Goal: Transaction & Acquisition: Purchase product/service

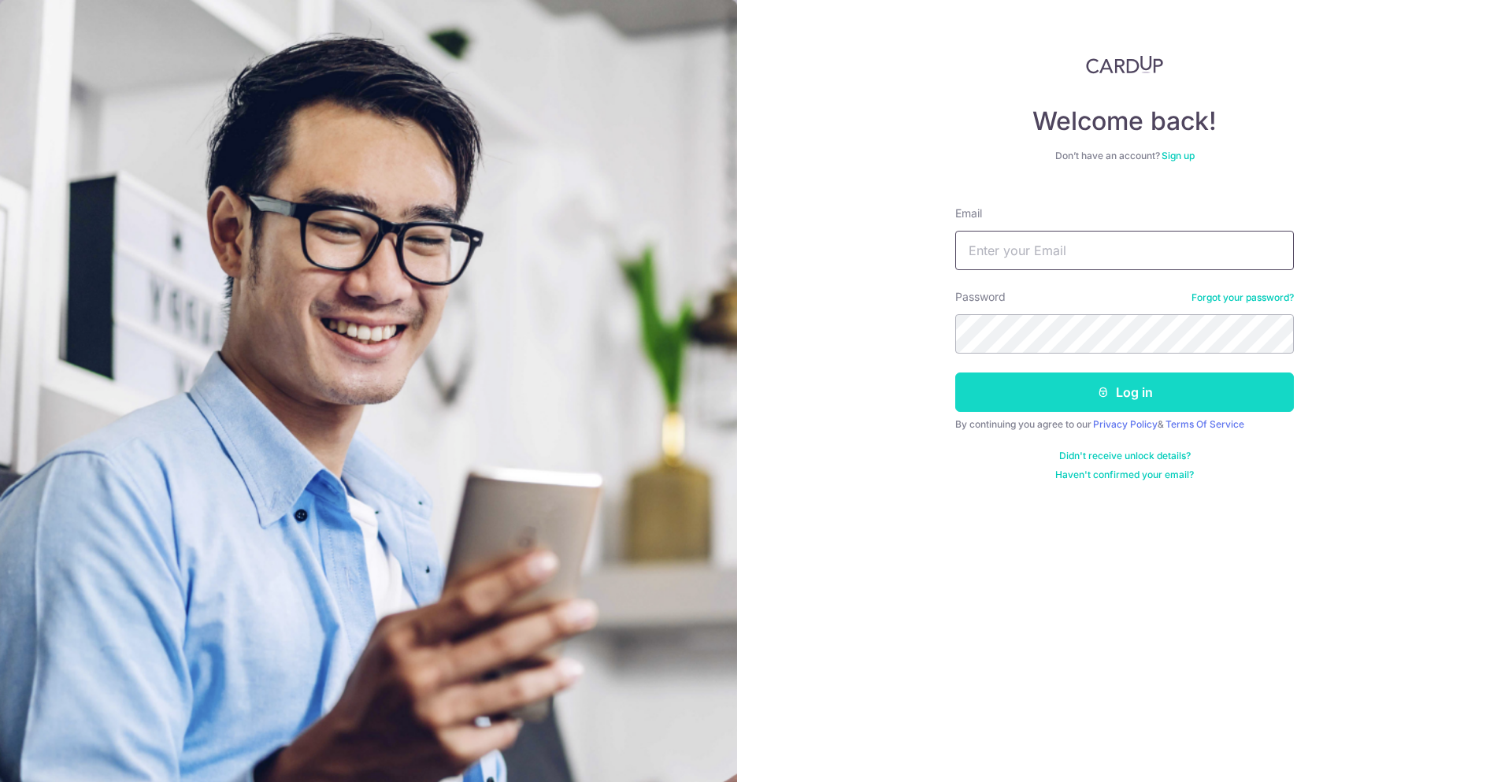
type input "[EMAIL_ADDRESS][DOMAIN_NAME]"
click at [1083, 395] on button "Log in" at bounding box center [1124, 391] width 339 height 39
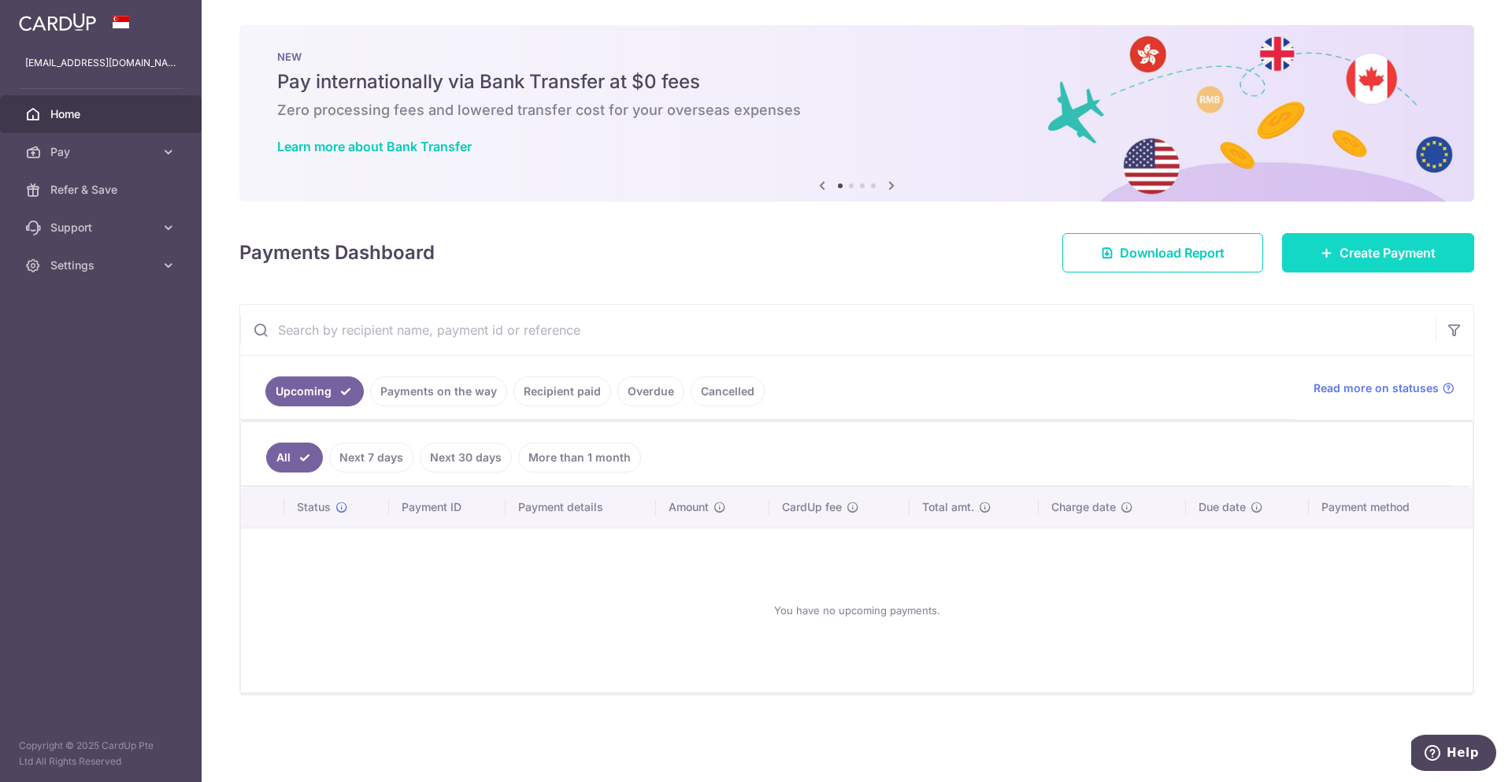
click at [1393, 261] on span "Create Payment" at bounding box center [1387, 252] width 96 height 19
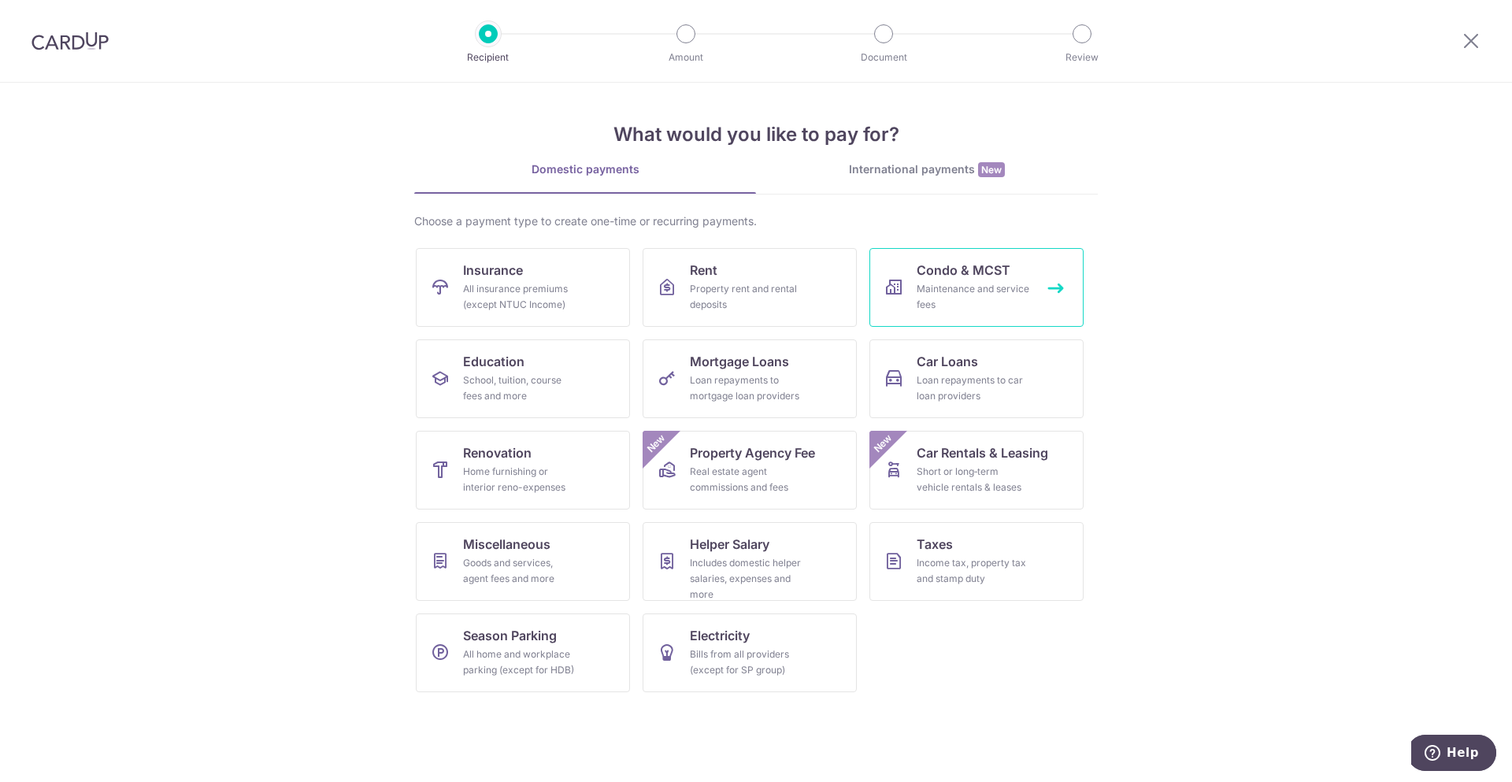
click at [975, 271] on span "Condo & MCST" at bounding box center [963, 270] width 94 height 19
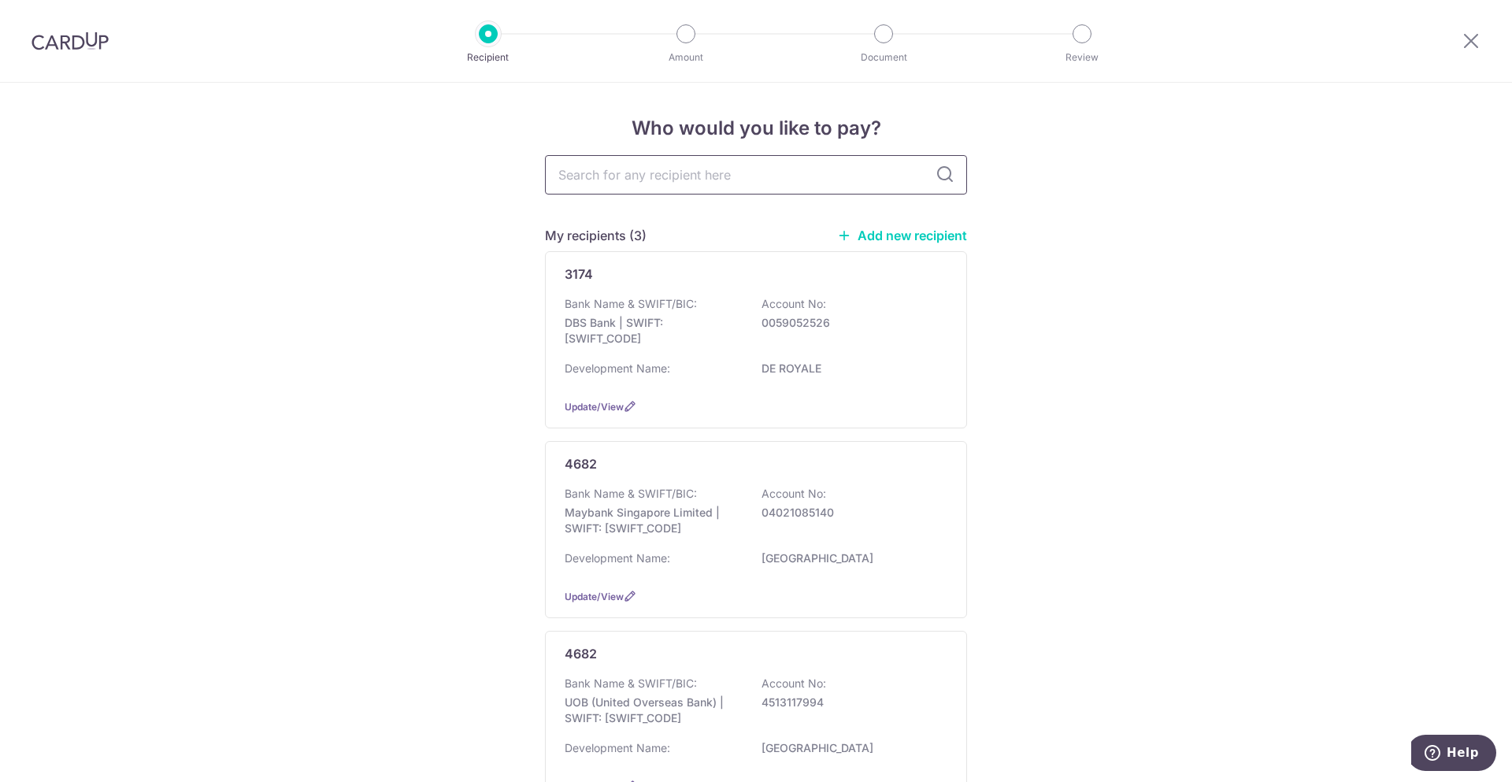
click at [797, 180] on input "text" at bounding box center [756, 174] width 422 height 39
type input "2252"
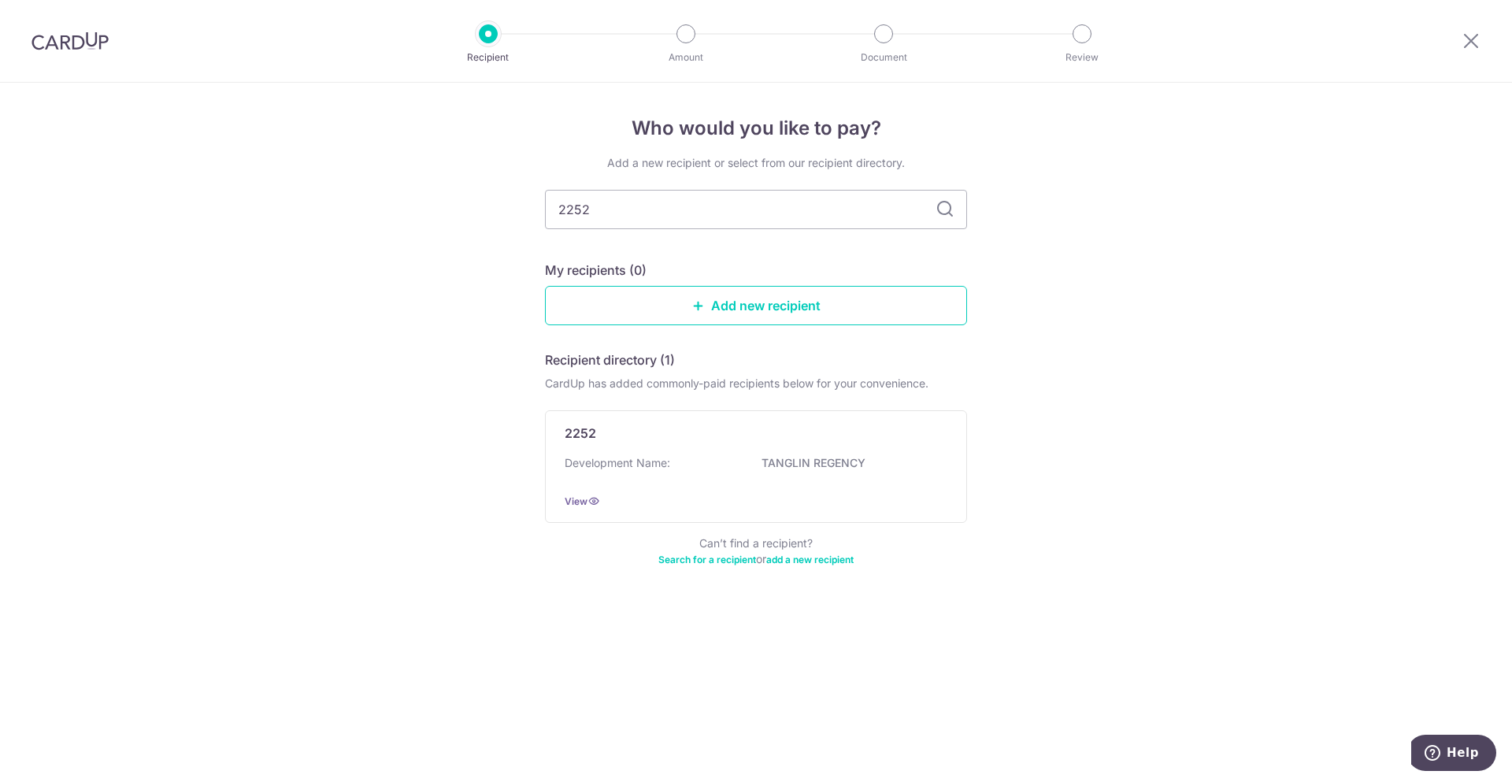
click at [1160, 275] on div "Who would you like to pay? Add a new recipient or select from our recipient dir…" at bounding box center [756, 432] width 1512 height 699
click at [818, 459] on p "TANGLIN REGENCY" at bounding box center [849, 463] width 176 height 16
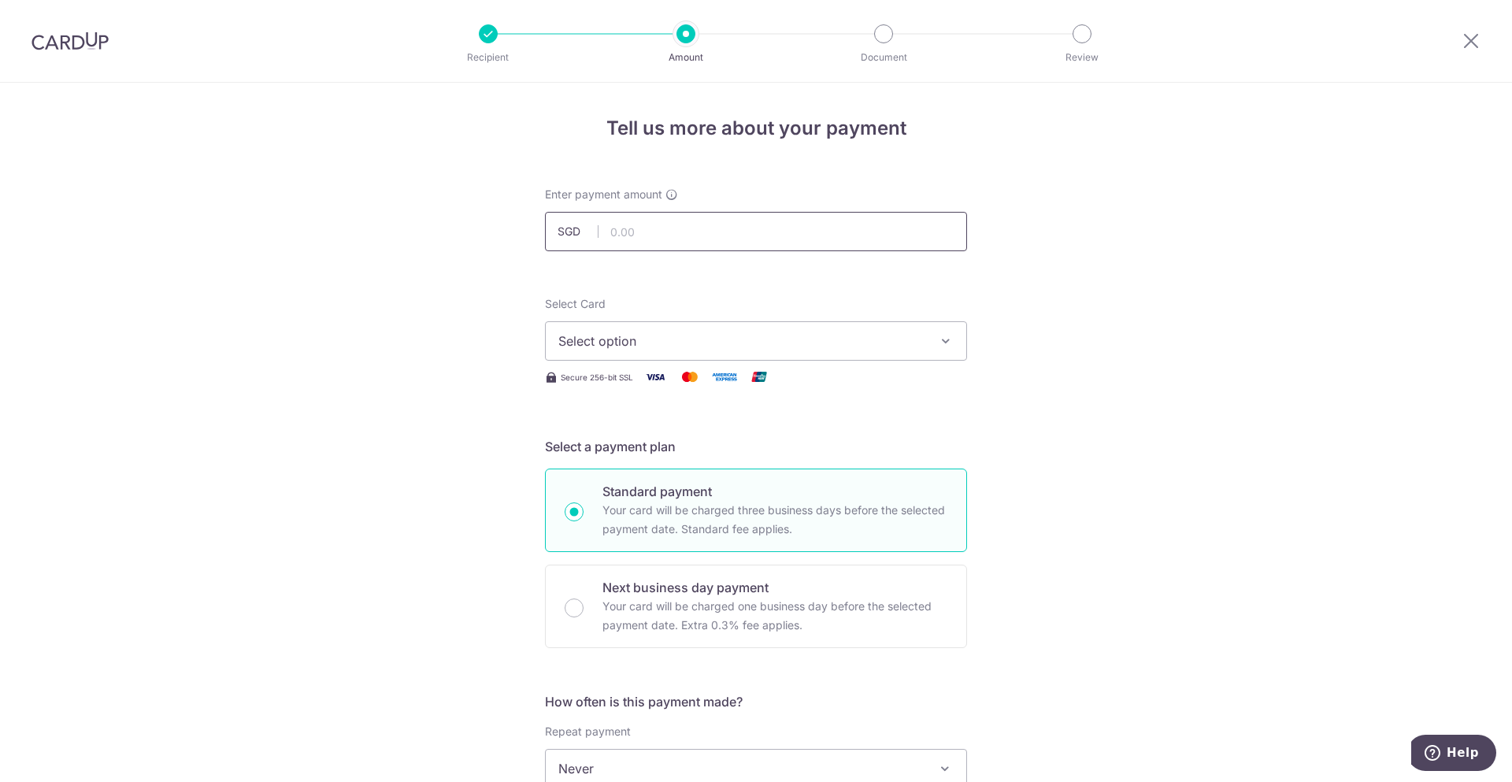
click at [720, 238] on input "text" at bounding box center [756, 231] width 422 height 39
type input "1,226.25"
click at [1265, 308] on div "Tell us more about your payment Enter payment amount SGD 1,226.25 1226.25 Selec…" at bounding box center [756, 795] width 1512 height 1424
click at [928, 337] on button "Select option" at bounding box center [756, 340] width 422 height 39
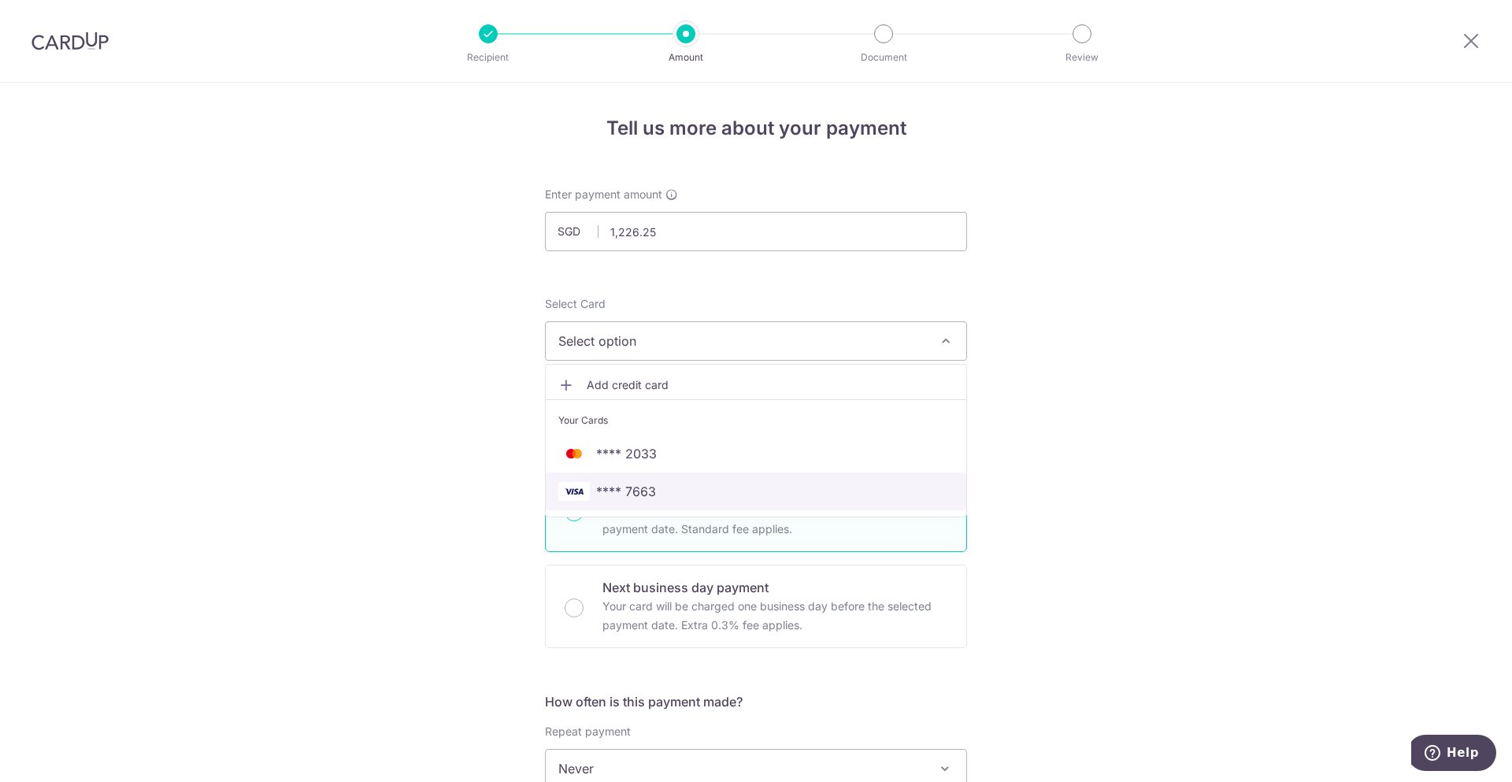
click at [633, 485] on span "**** 7663" at bounding box center [626, 491] width 60 height 19
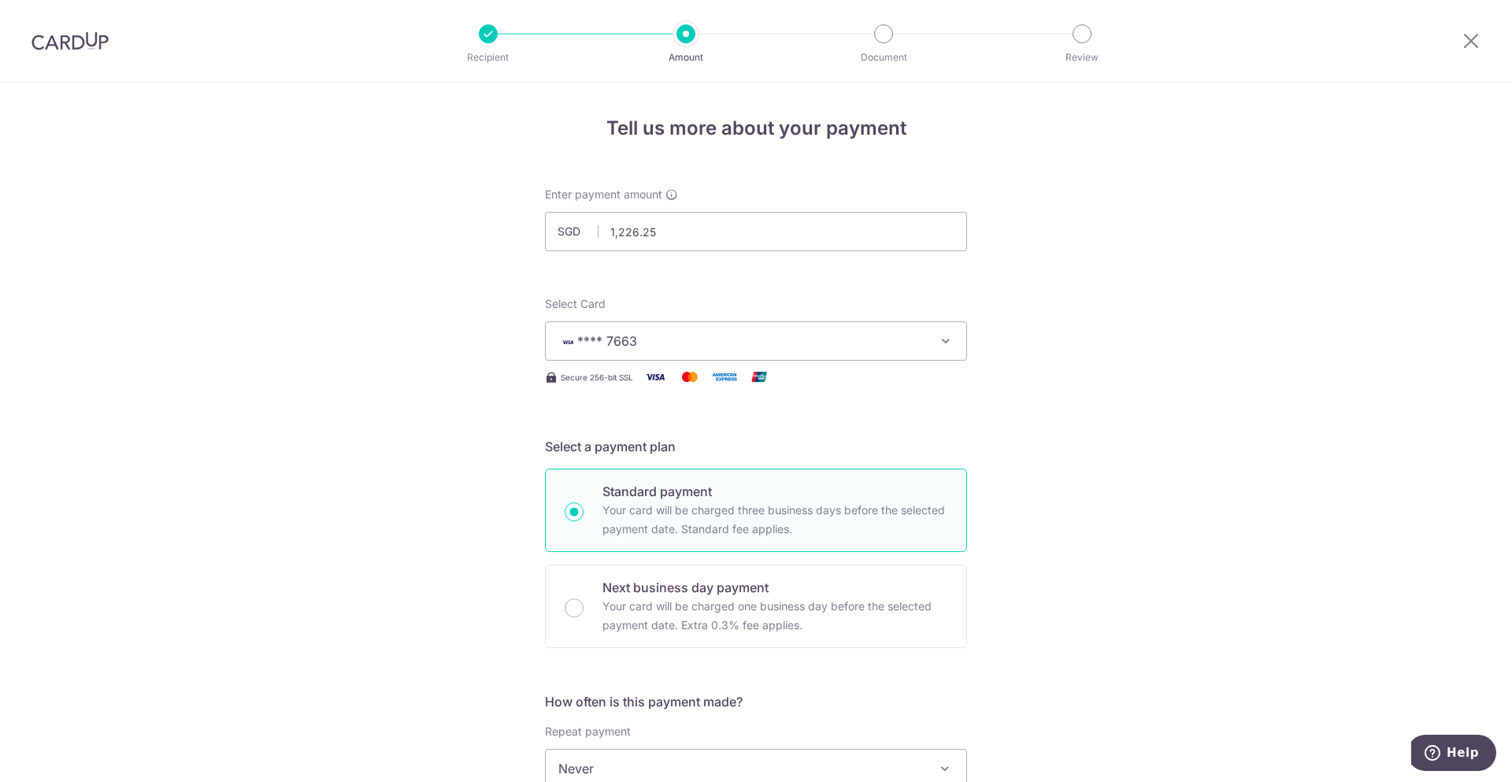
click at [1108, 544] on div "Tell us more about your payment Enter payment amount SGD 1,226.25 1226.25 Selec…" at bounding box center [756, 795] width 1512 height 1424
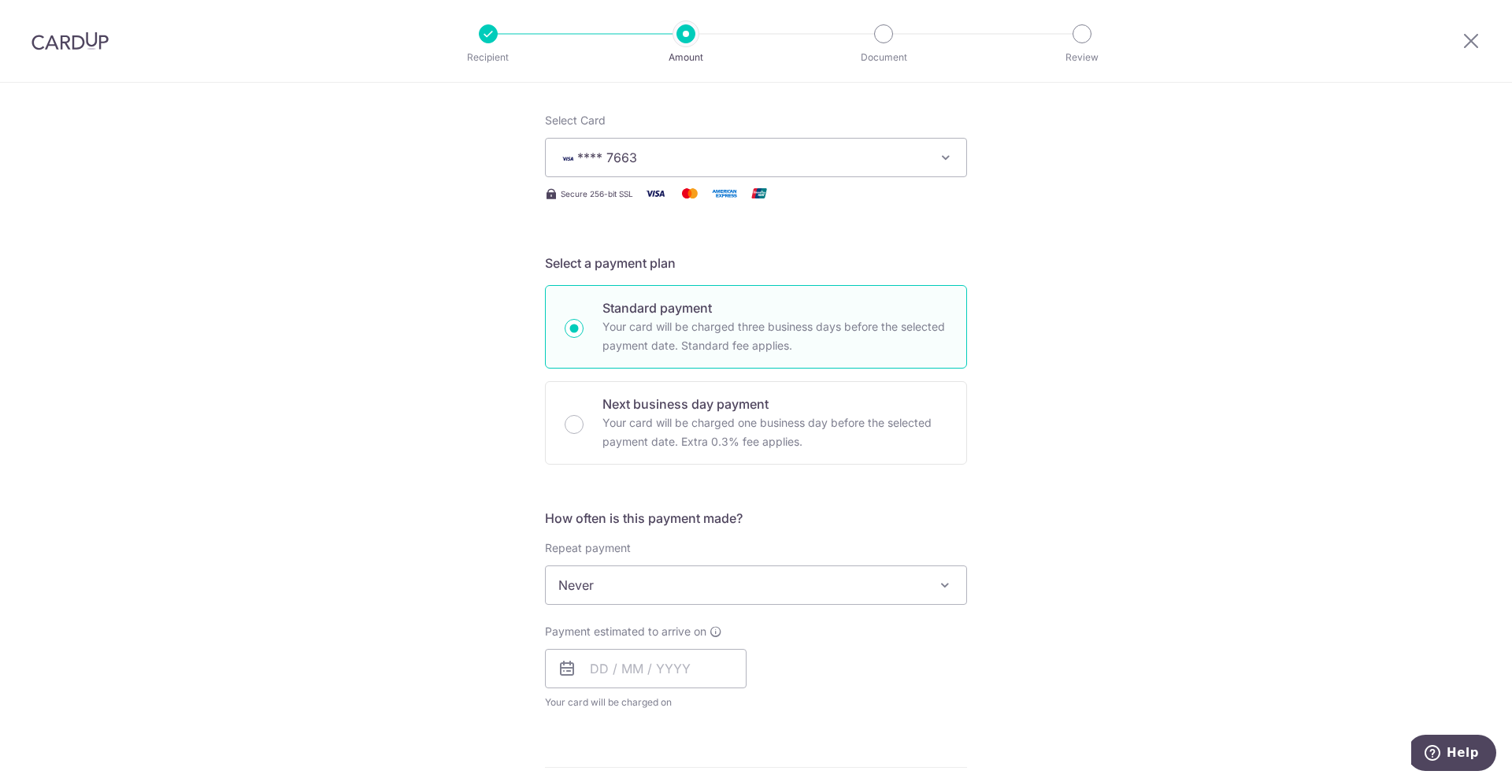
scroll to position [368, 0]
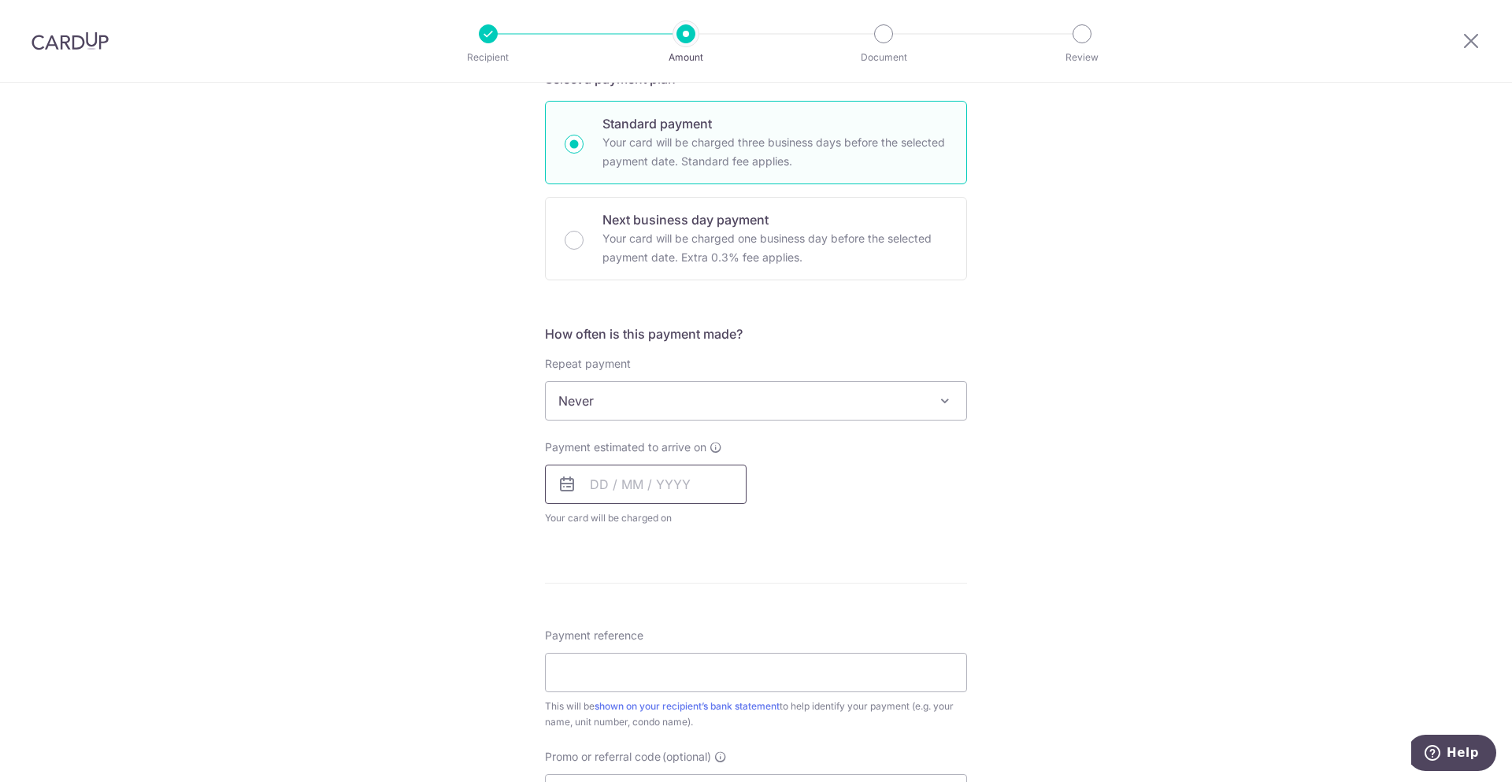
click at [657, 497] on input "text" at bounding box center [646, 483] width 202 height 39
click at [705, 626] on link "9" at bounding box center [702, 627] width 25 height 25
type input "09/10/2025"
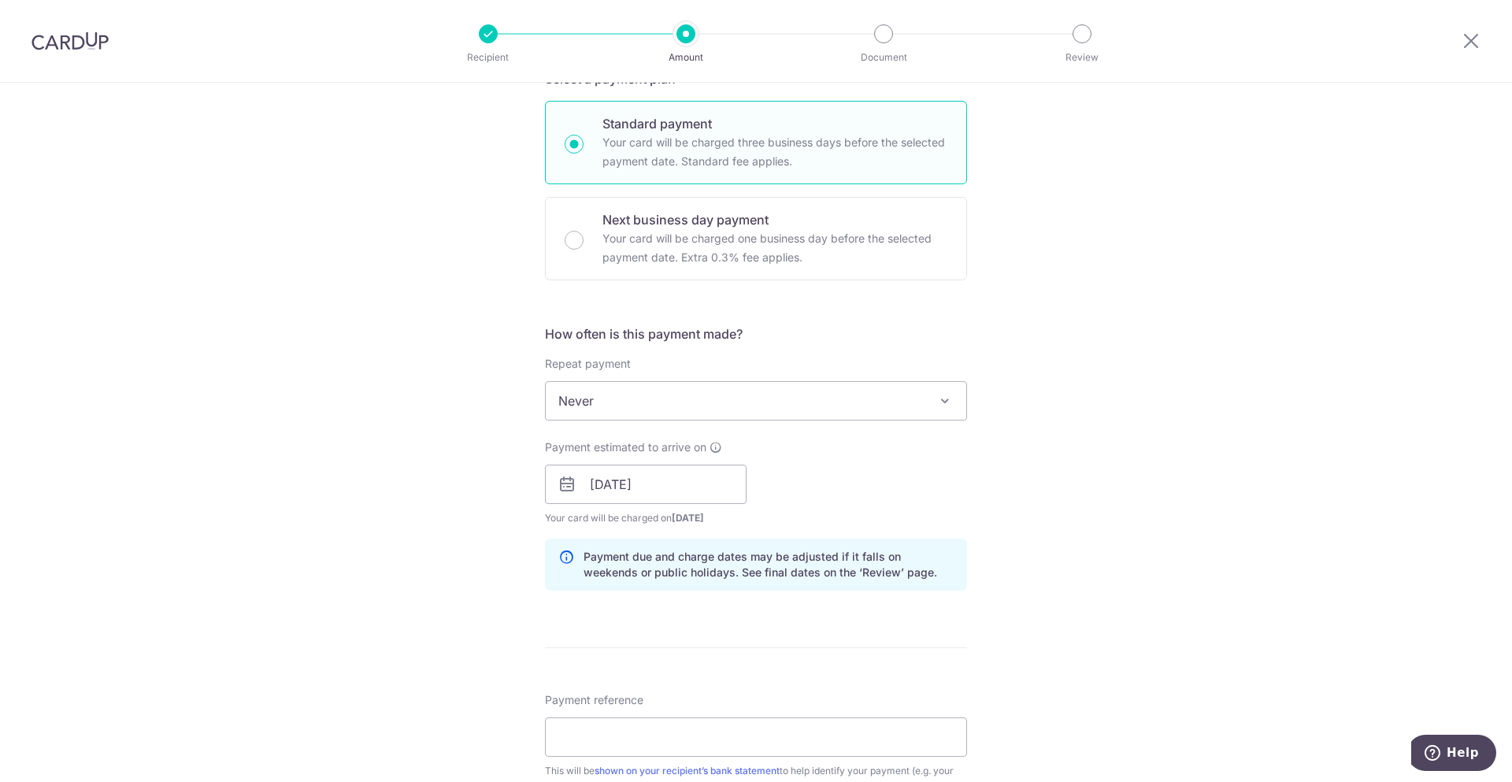
click at [1190, 573] on div "Tell us more about your payment Enter payment amount SGD 1,226.25 1226.25 Selec…" at bounding box center [756, 459] width 1512 height 1489
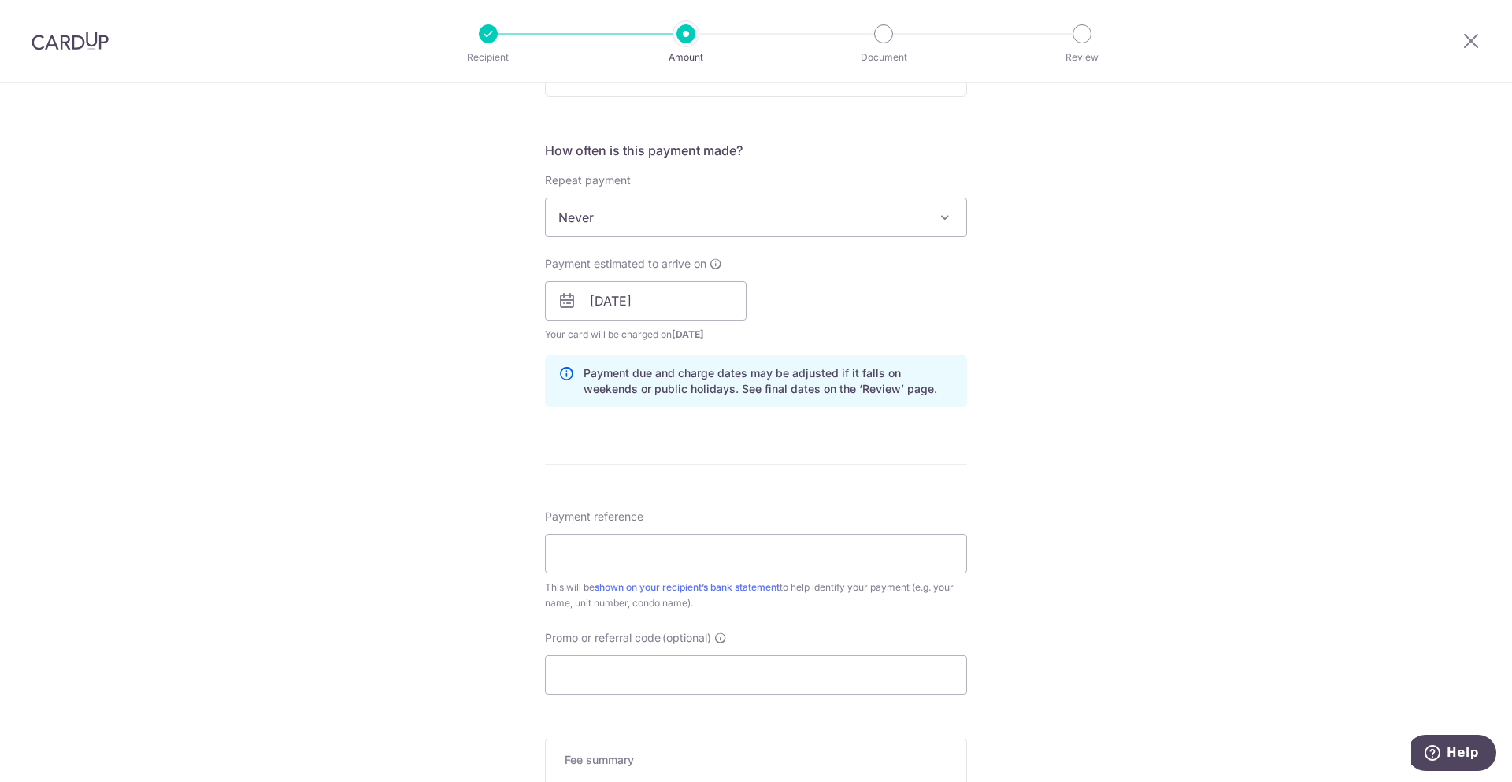
scroll to position [734, 0]
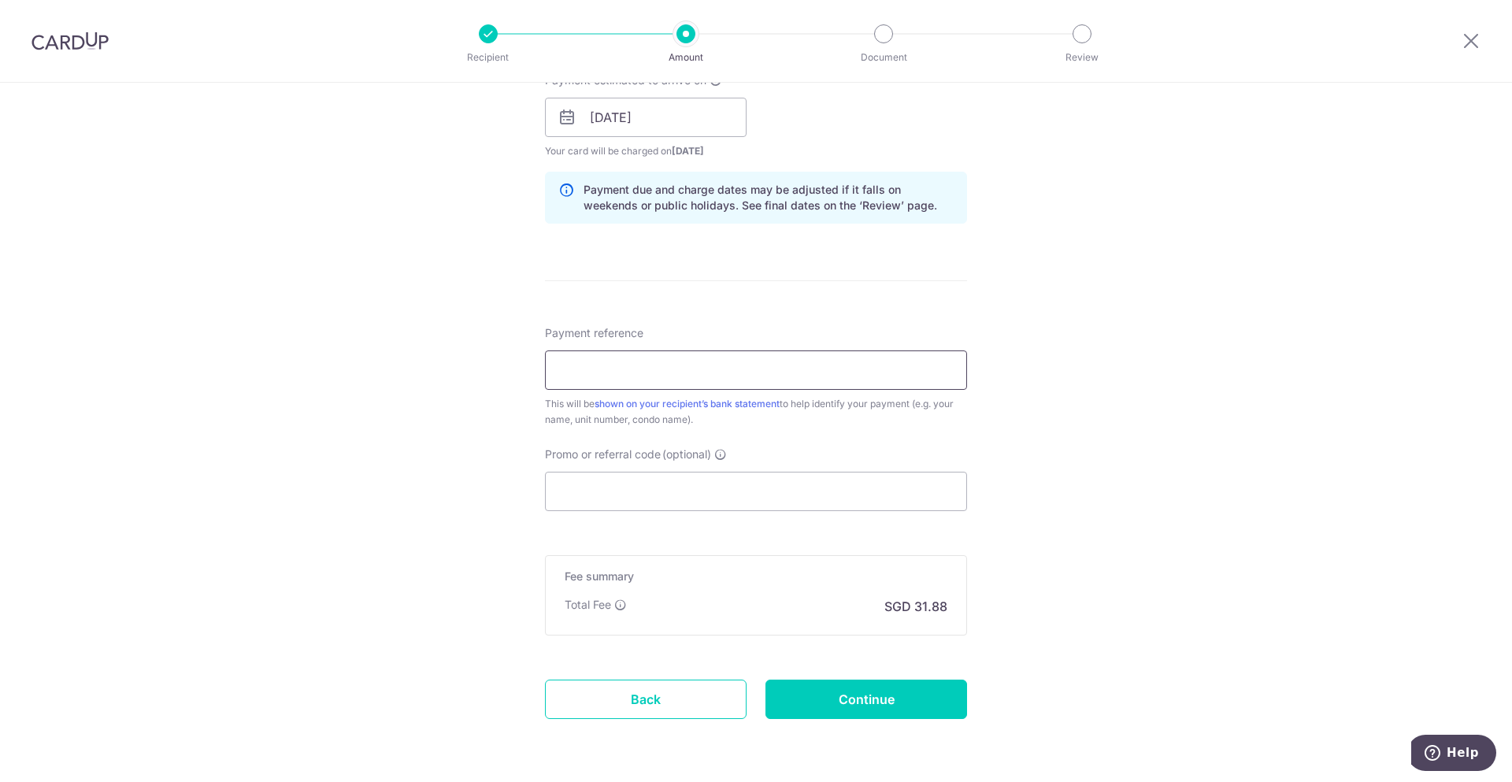
click at [760, 383] on input "Payment reference" at bounding box center [756, 369] width 422 height 39
paste input "TLR3830504"
type input "TLR3830504"
click at [1138, 411] on div "Tell us more about your payment Enter payment amount SGD 1,226.25 1226.25 Selec…" at bounding box center [756, 92] width 1512 height 1489
click at [793, 487] on input "Promo or referral code (optional)" at bounding box center [756, 491] width 422 height 39
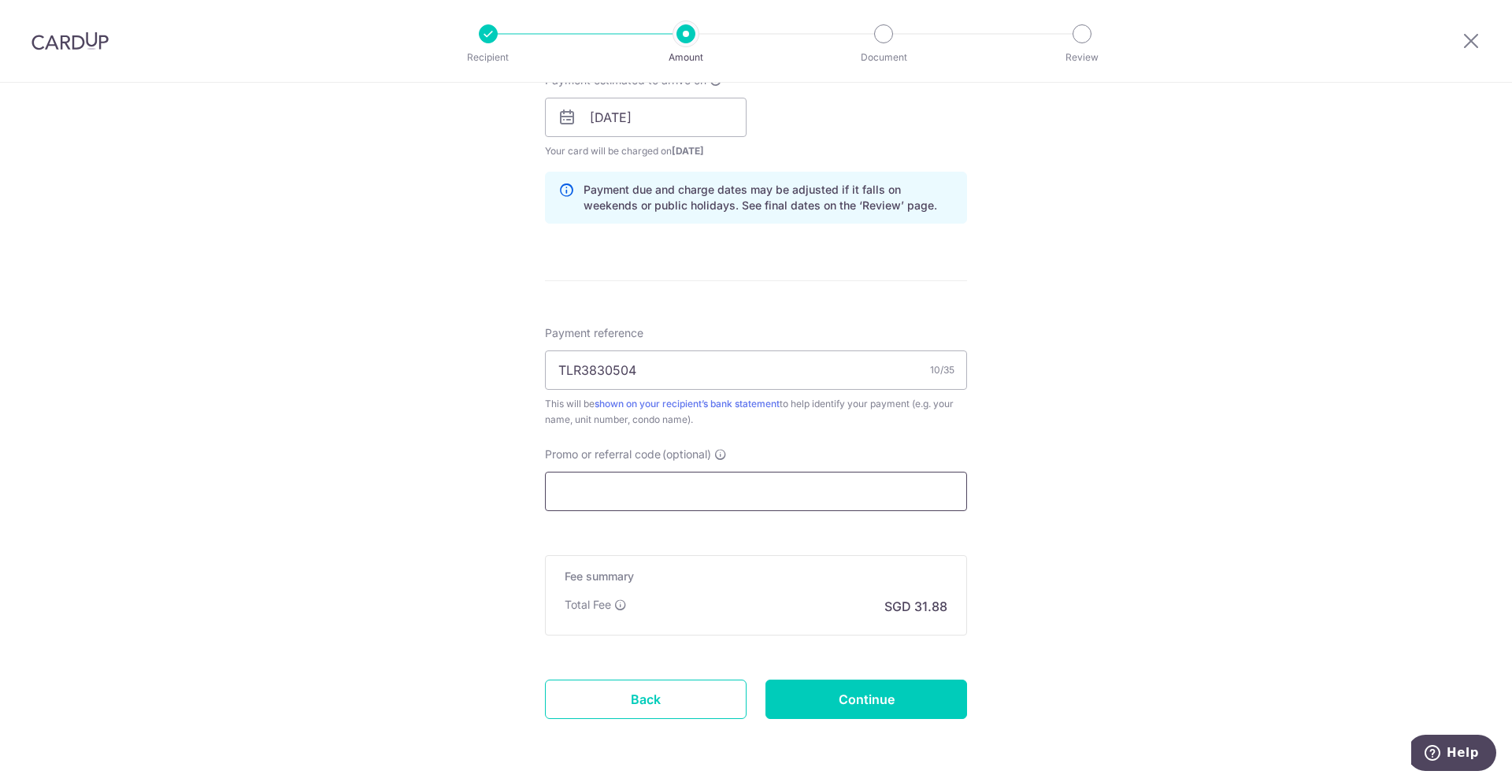
click at [848, 486] on input "Promo or referral code (optional)" at bounding box center [756, 491] width 422 height 39
paste input "B2C18"
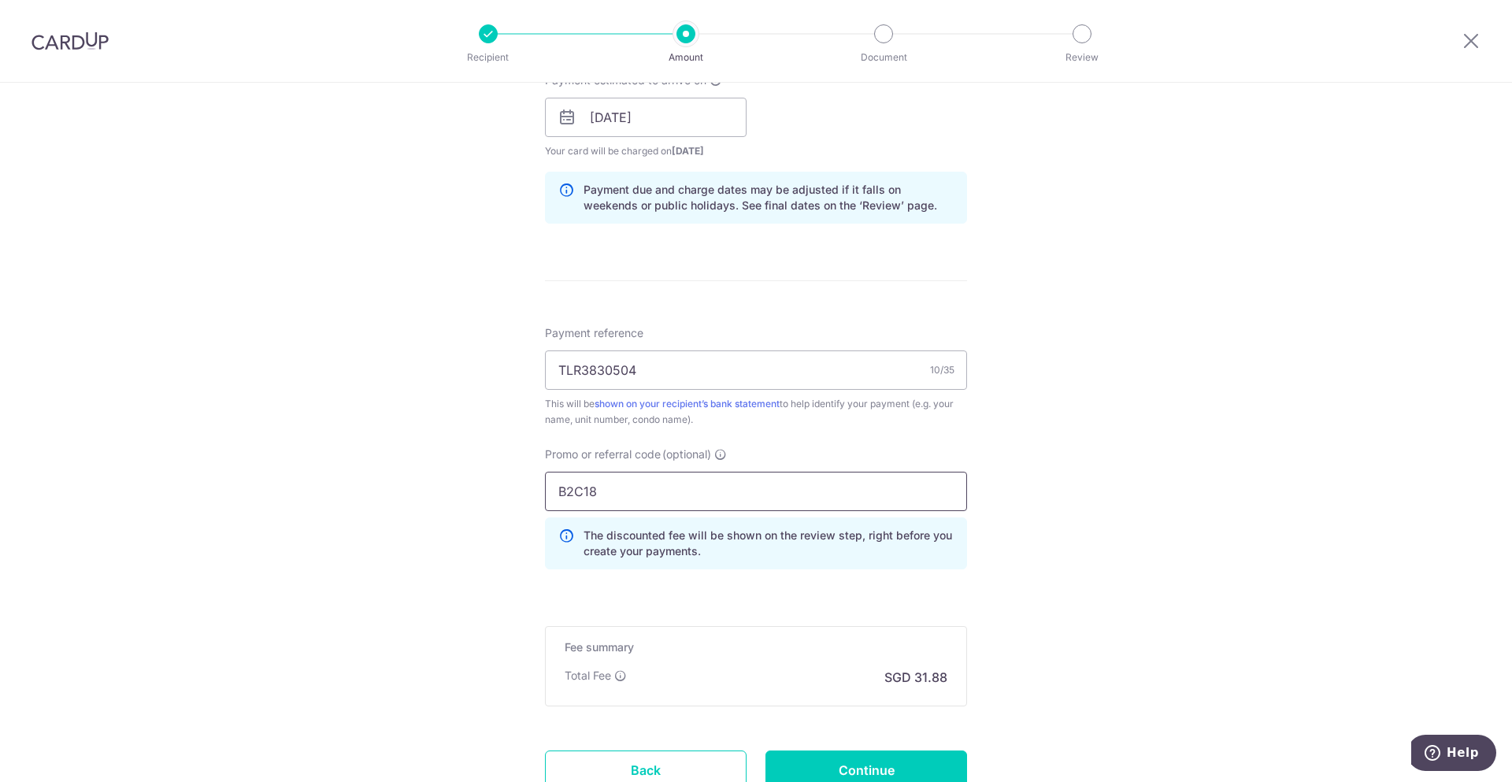
type input "B2C18"
click at [1178, 527] on div "Tell us more about your payment Enter payment amount SGD 1,226.25 1226.25 Selec…" at bounding box center [756, 128] width 1512 height 1560
click at [934, 767] on input "Continue" at bounding box center [866, 769] width 202 height 39
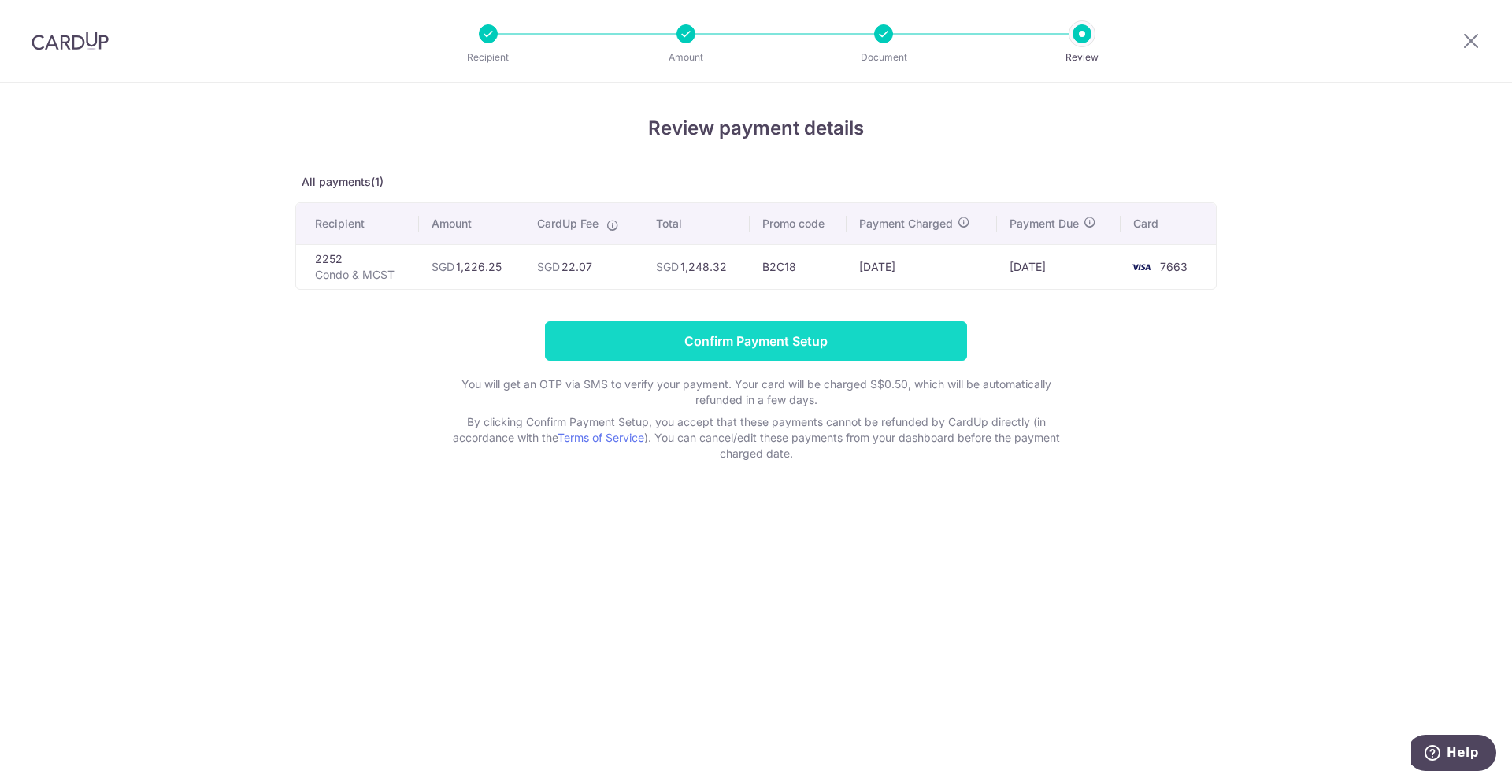
click at [797, 350] on input "Confirm Payment Setup" at bounding box center [756, 340] width 422 height 39
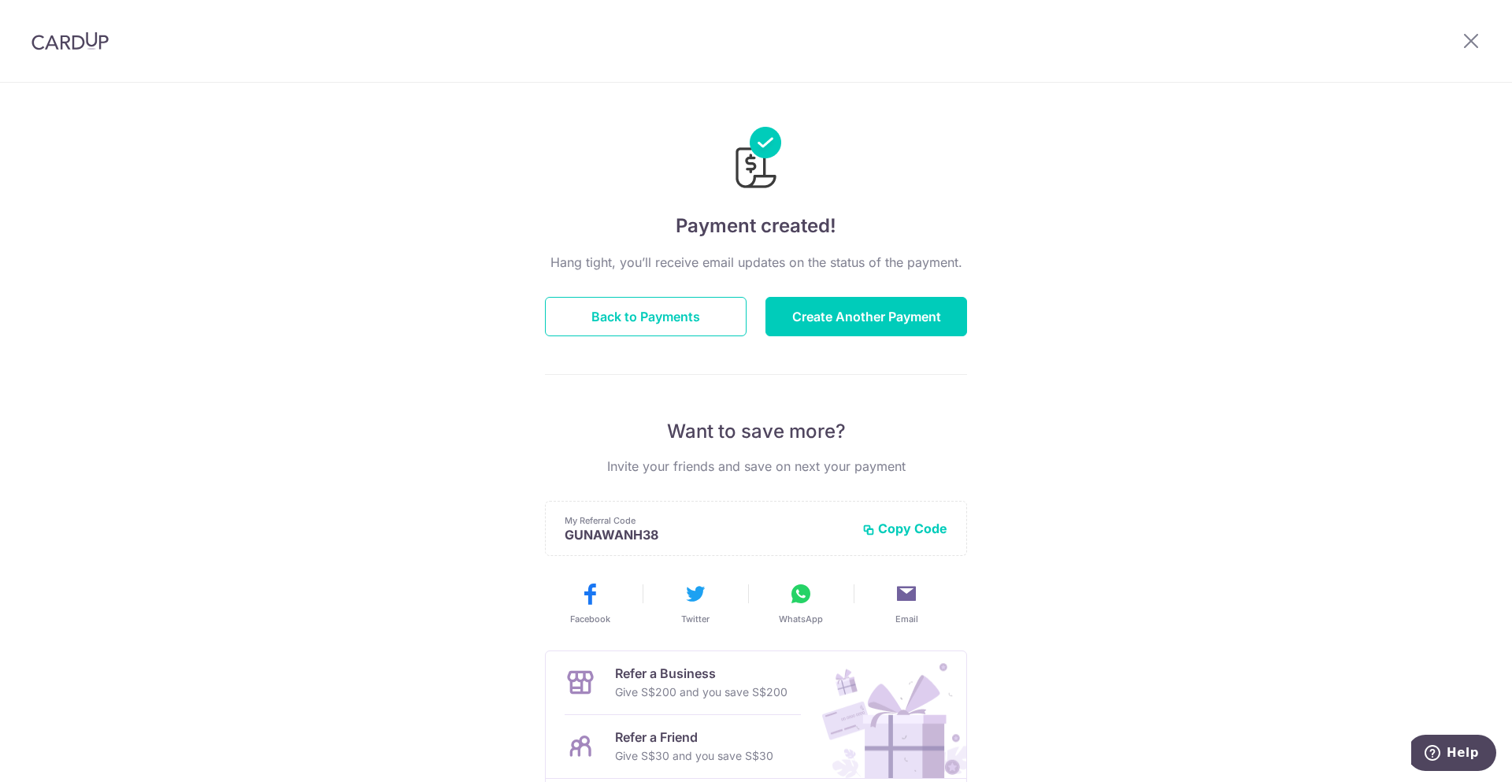
click at [1142, 225] on div "Payment created! Hang tight, you’ll receive email updates on the status of the …" at bounding box center [756, 503] width 1512 height 841
